Goal: Task Accomplishment & Management: Use online tool/utility

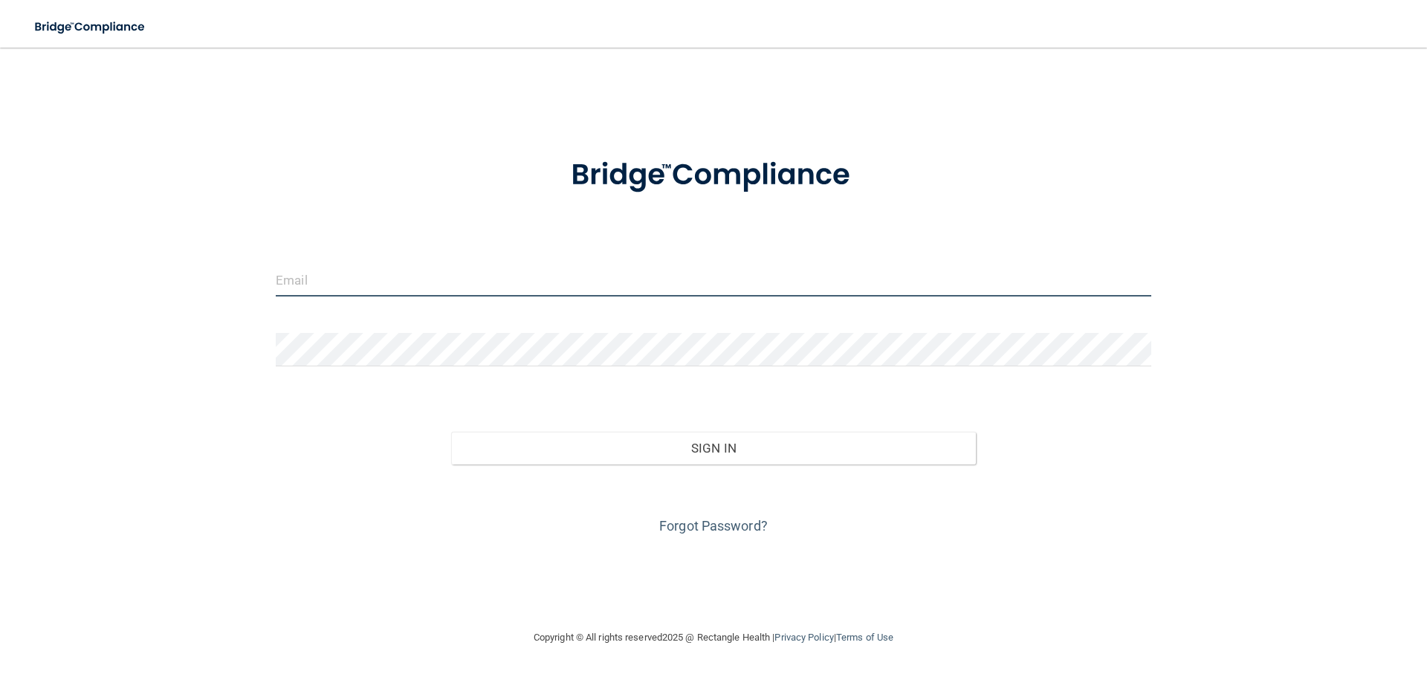
click at [427, 279] on input "email" at bounding box center [713, 279] width 875 height 33
type input "[EMAIL_ADDRESS][DOMAIN_NAME]"
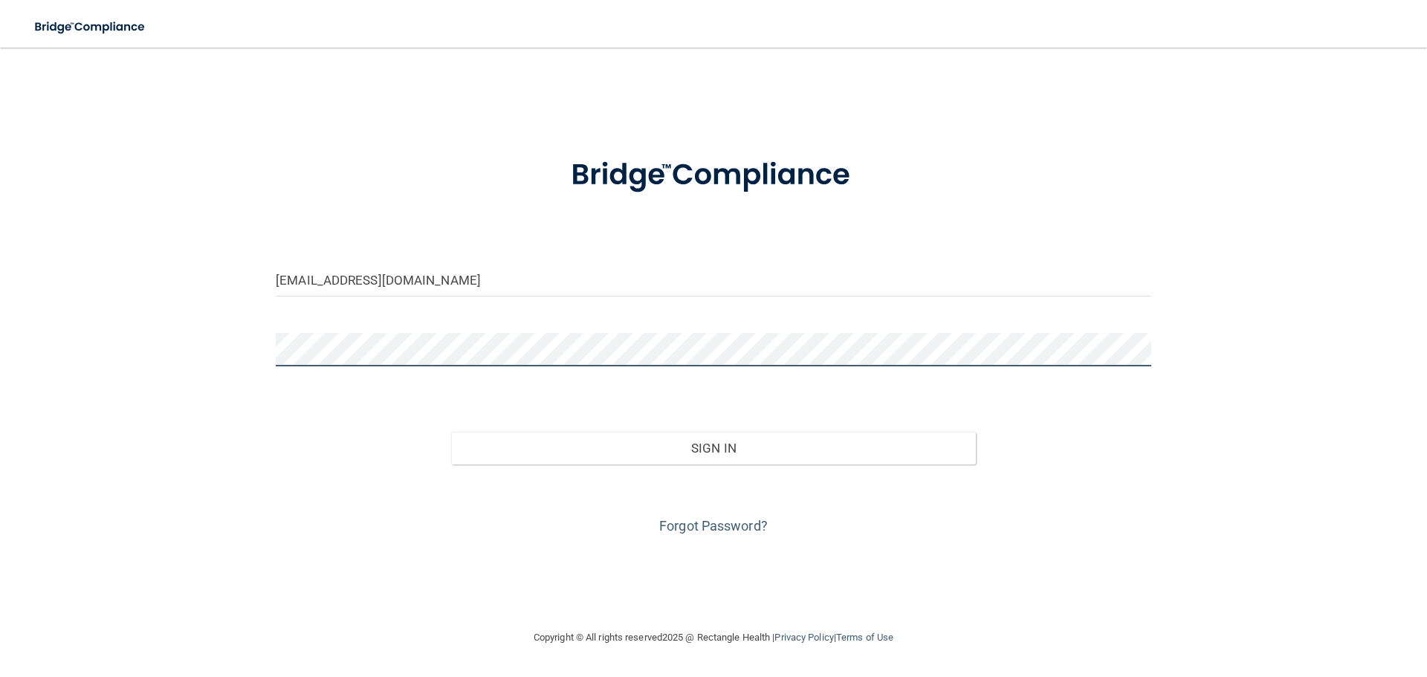
click at [0, 352] on html "Toggle navigation Manage My Enterprise Manage My Location [EMAIL_ADDRESS][DOMAI…" at bounding box center [713, 338] width 1427 height 677
click at [451, 432] on button "Sign In" at bounding box center [713, 448] width 525 height 33
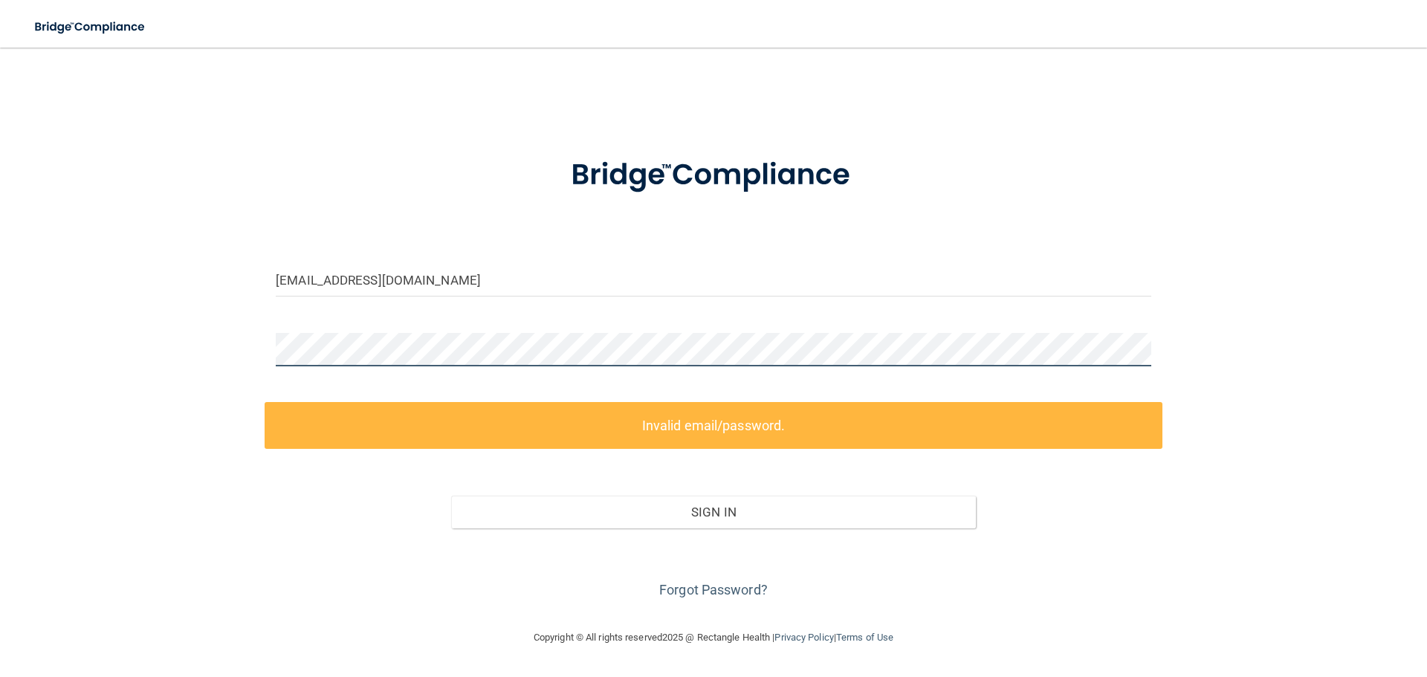
click at [0, 372] on html "Toggle navigation Manage My Enterprise Manage My Location [EMAIL_ADDRESS][DOMAI…" at bounding box center [713, 338] width 1427 height 677
